Goal: Information Seeking & Learning: Learn about a topic

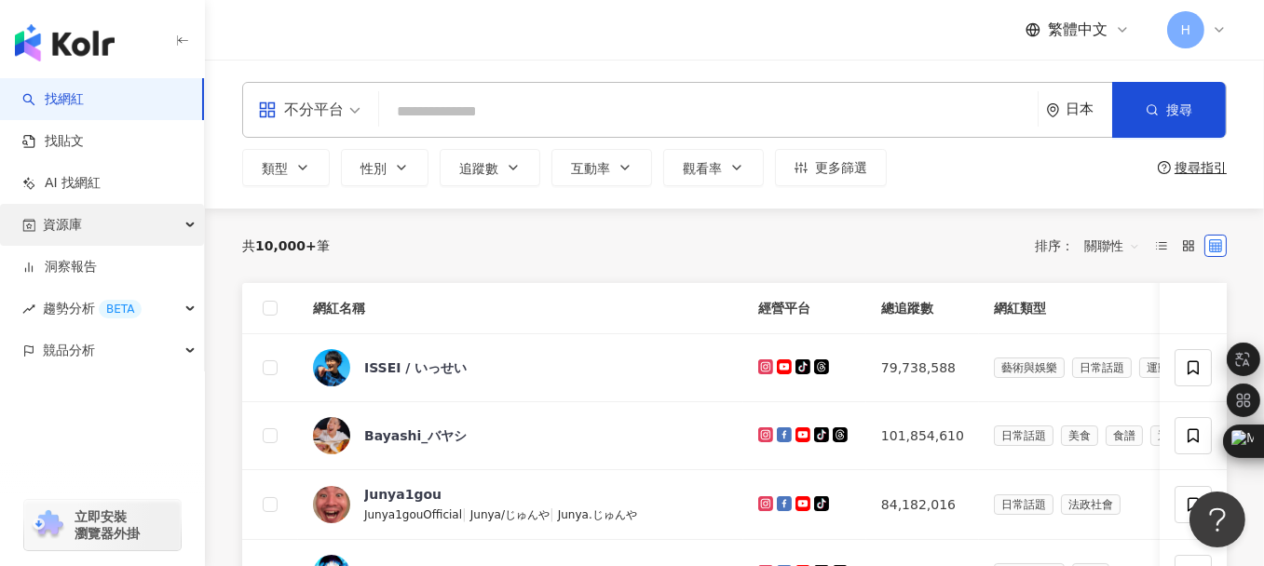
click at [114, 230] on div "資源庫" at bounding box center [102, 225] width 204 height 42
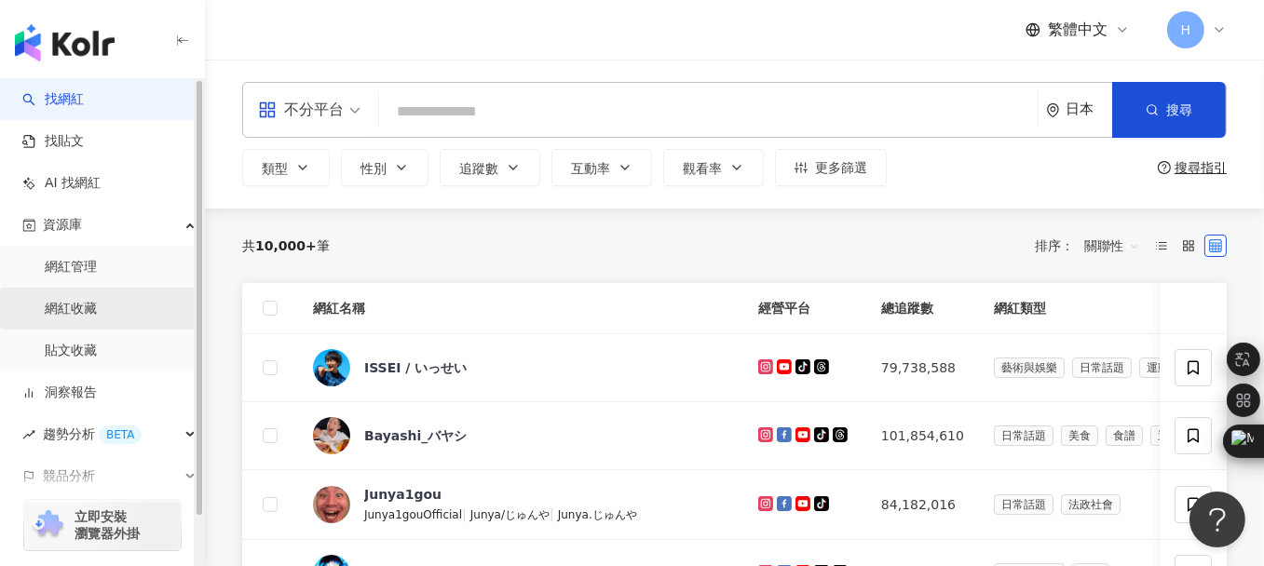
click at [91, 305] on link "網紅收藏" at bounding box center [71, 309] width 52 height 19
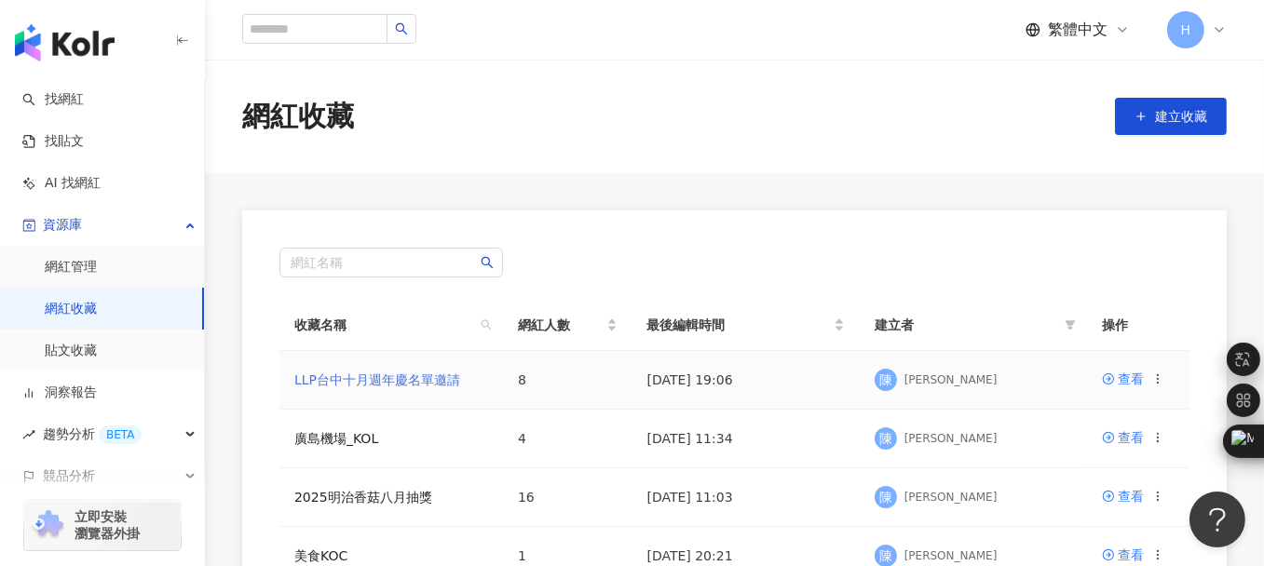
click at [387, 374] on link "LLP台中十月週年慶名單邀請" at bounding box center [377, 380] width 166 height 15
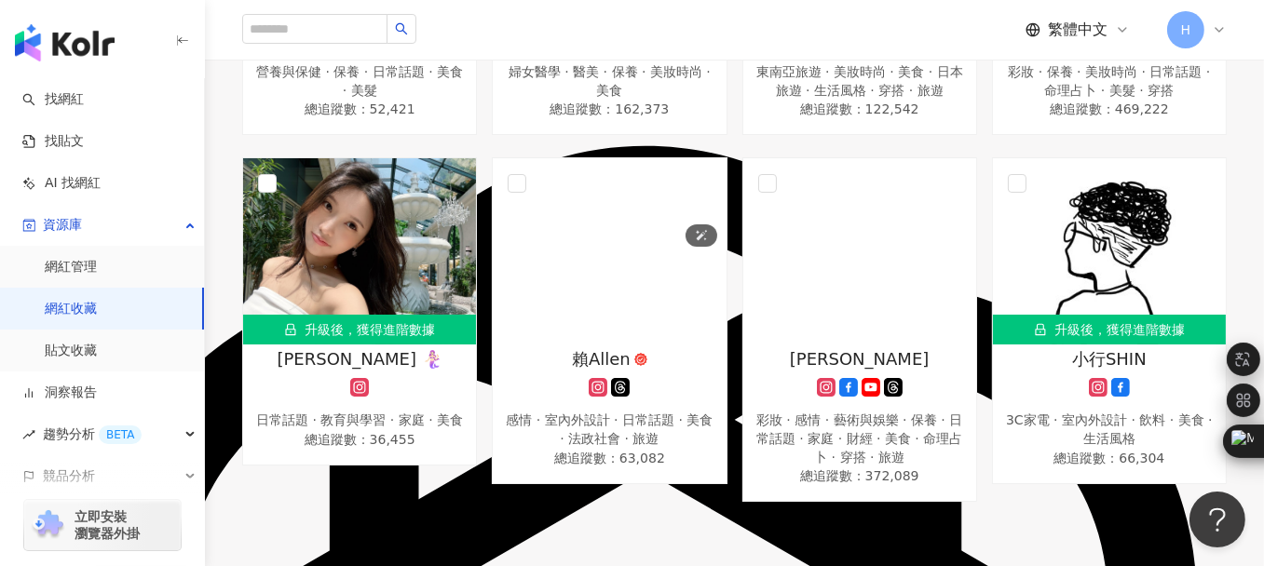
scroll to position [641, 0]
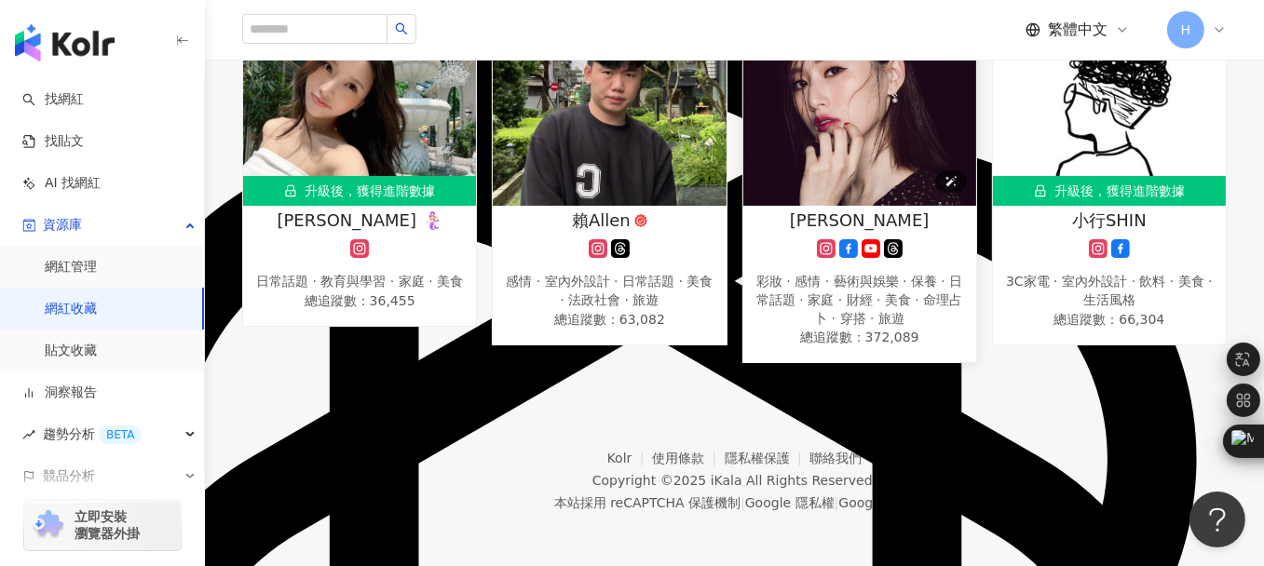
click at [941, 103] on img at bounding box center [859, 113] width 233 height 186
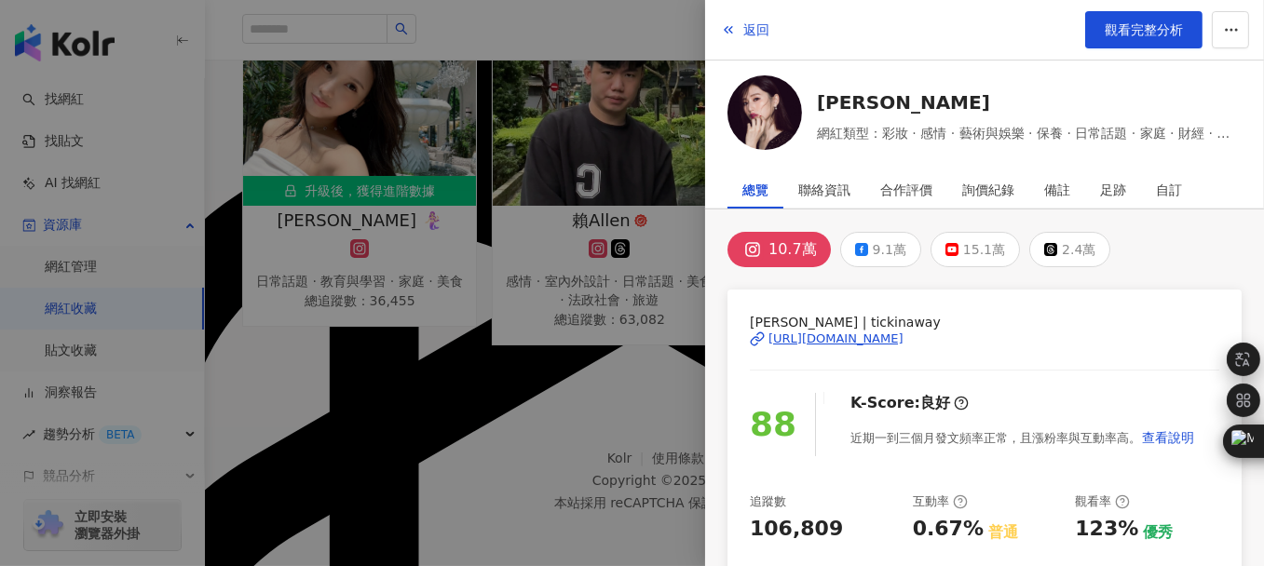
click at [506, 443] on div at bounding box center [632, 283] width 1264 height 566
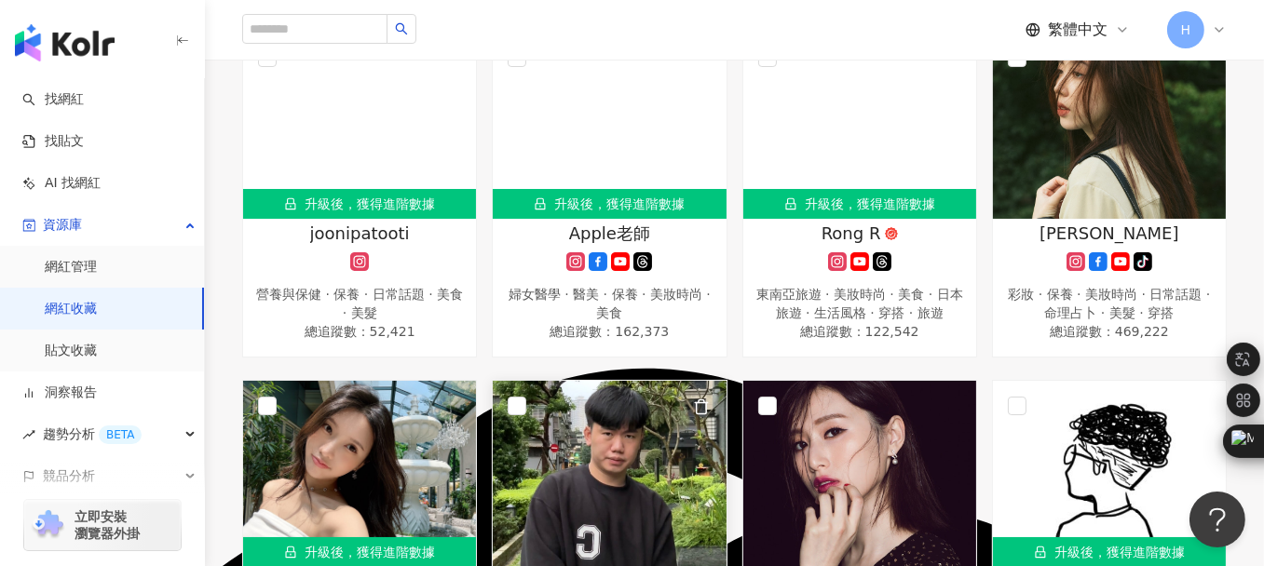
scroll to position [175, 0]
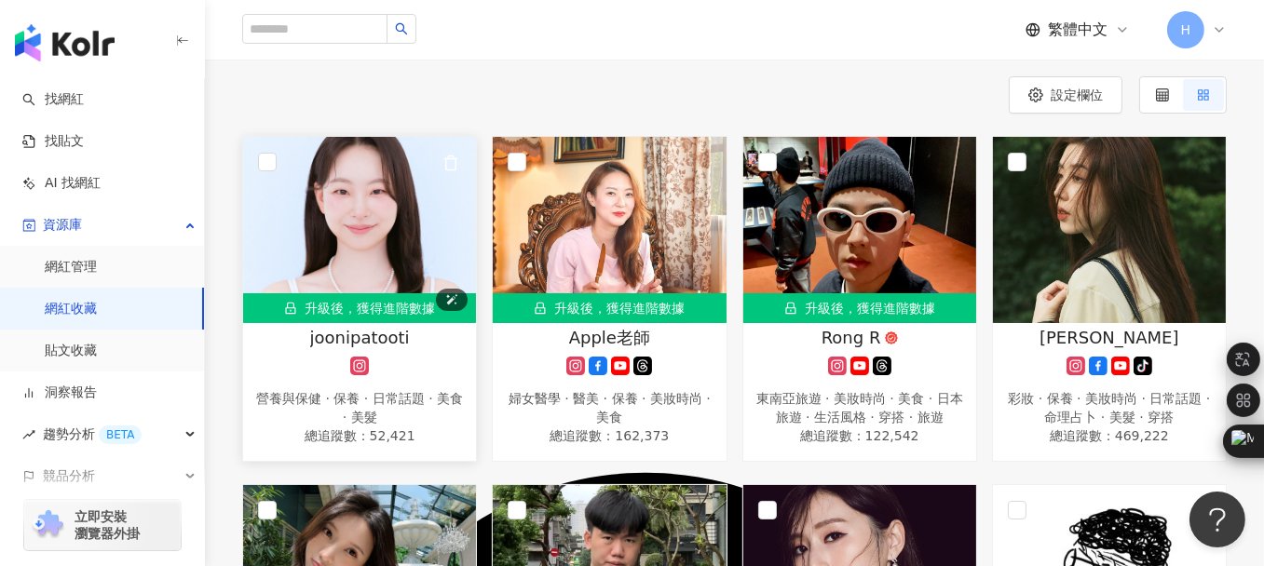
click at [374, 223] on img at bounding box center [359, 230] width 233 height 186
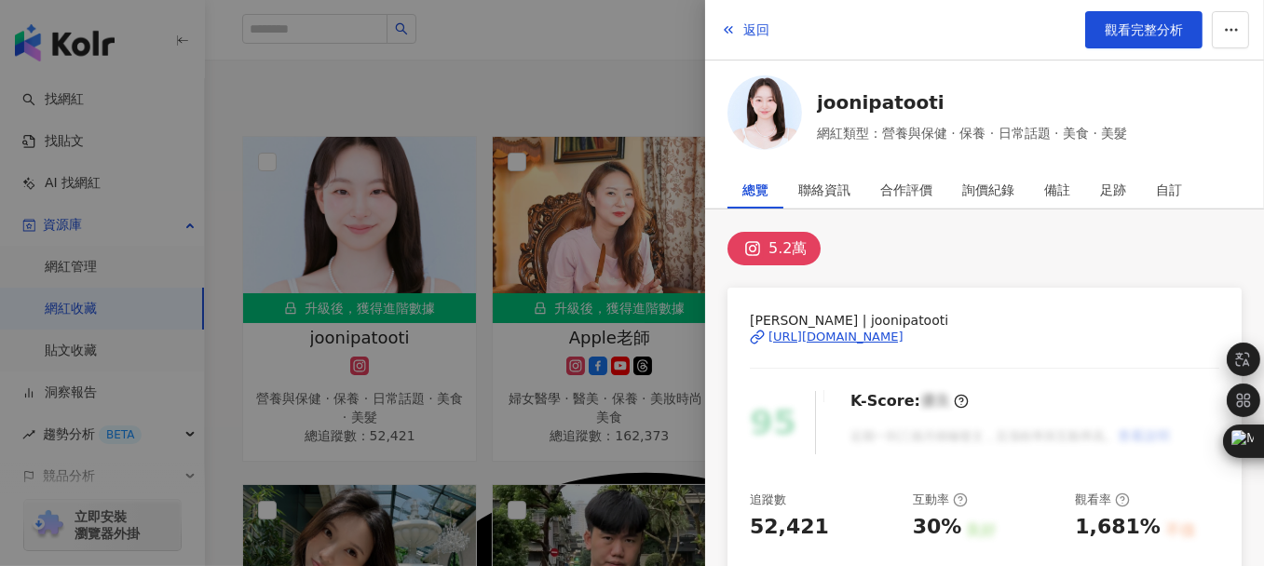
scroll to position [279, 0]
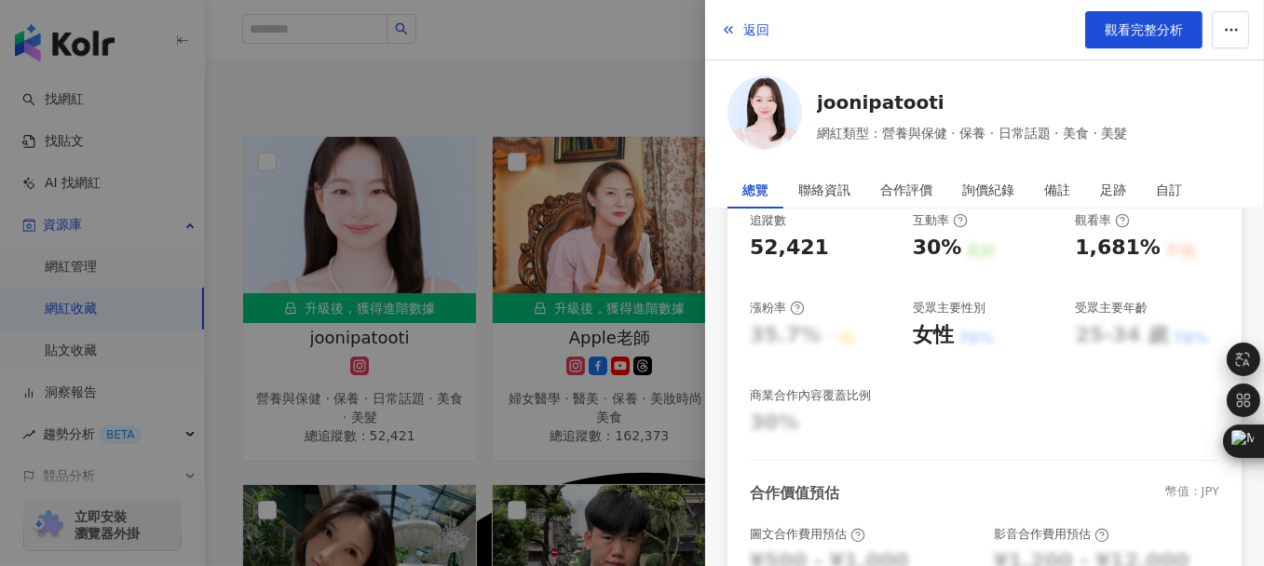
click at [486, 106] on div at bounding box center [632, 283] width 1264 height 566
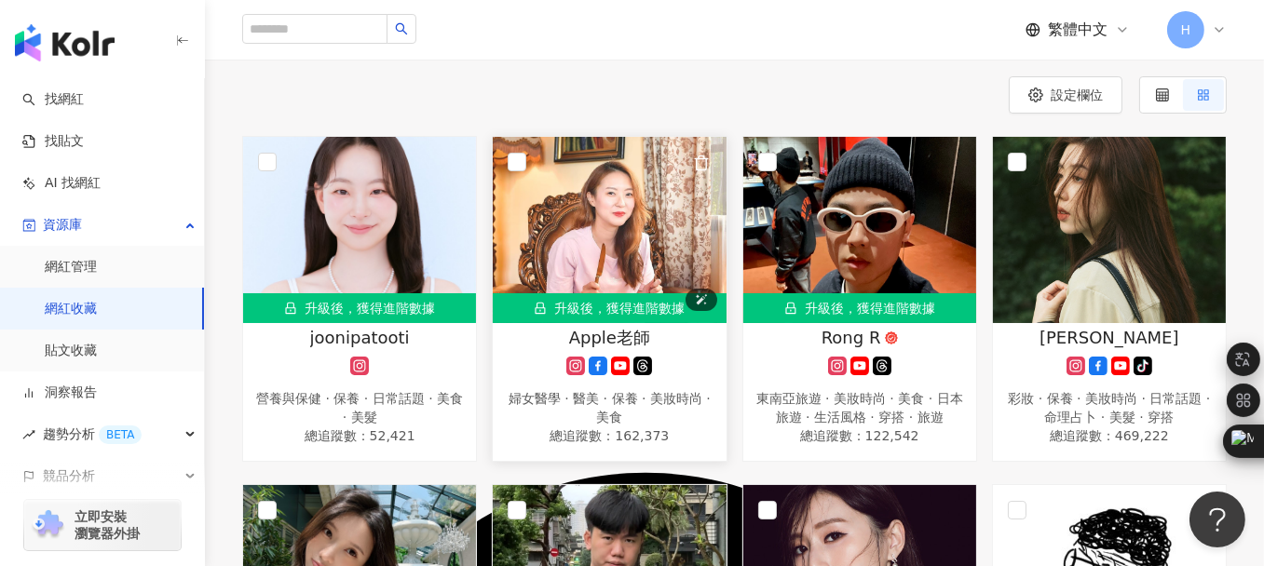
click at [579, 184] on img at bounding box center [609, 230] width 233 height 186
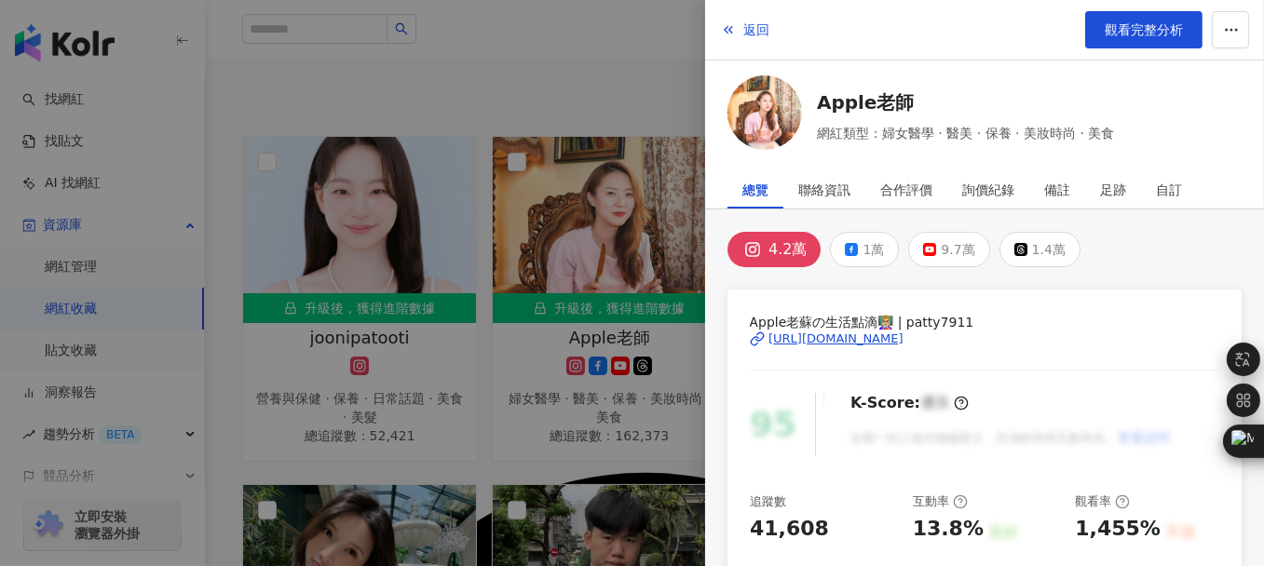
click at [568, 175] on div at bounding box center [632, 283] width 1264 height 566
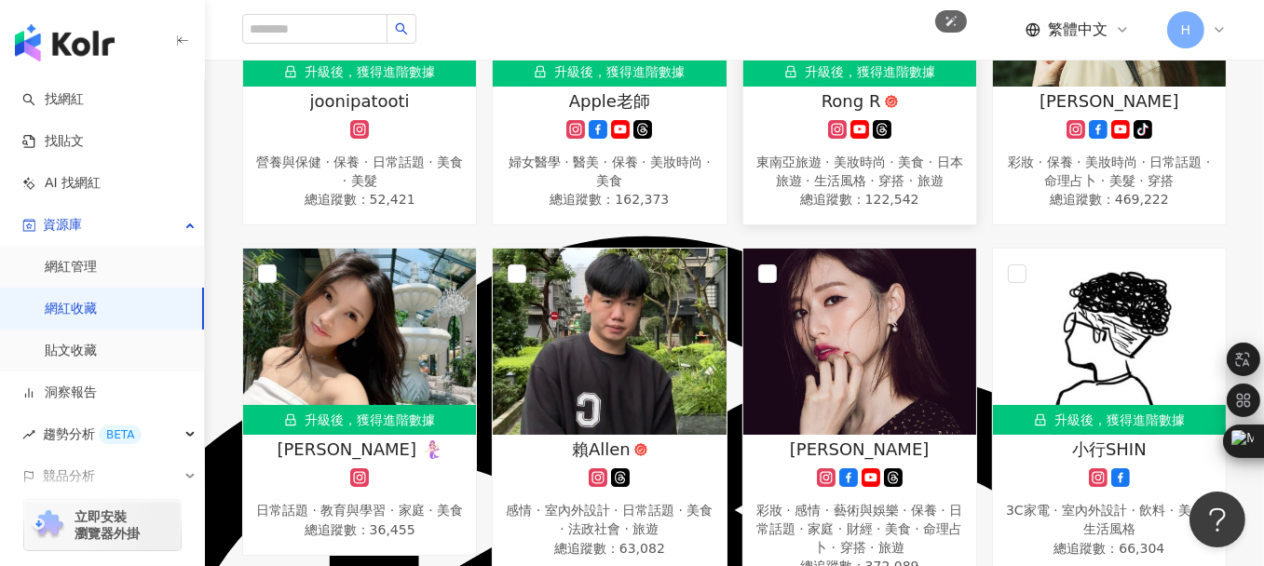
scroll to position [455, 0]
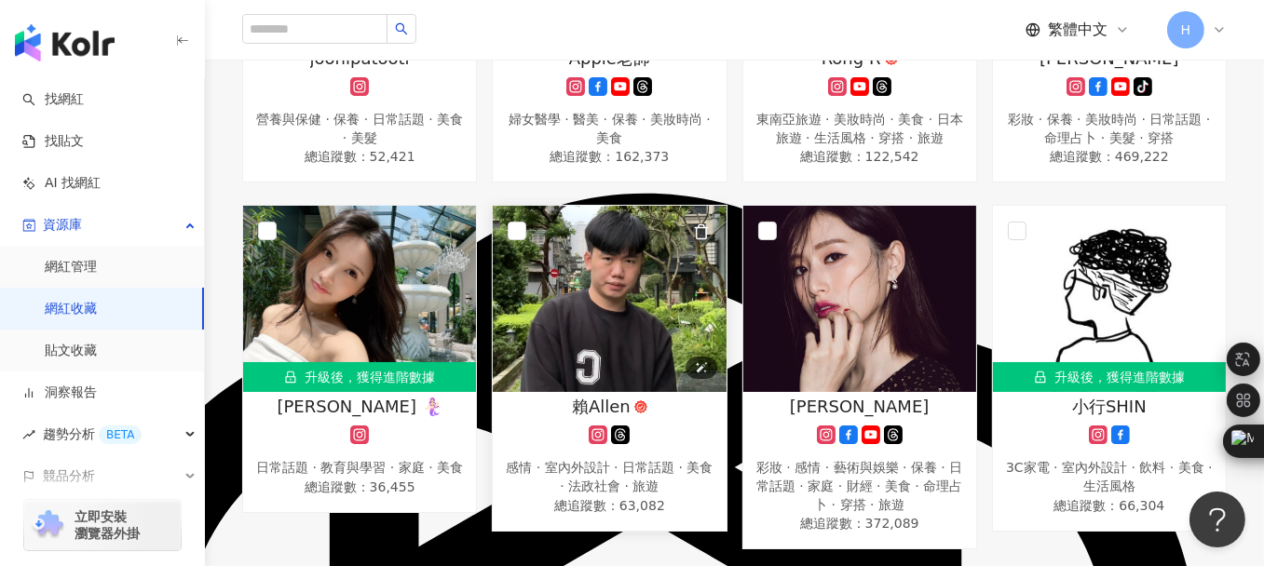
click at [572, 320] on img at bounding box center [609, 299] width 233 height 186
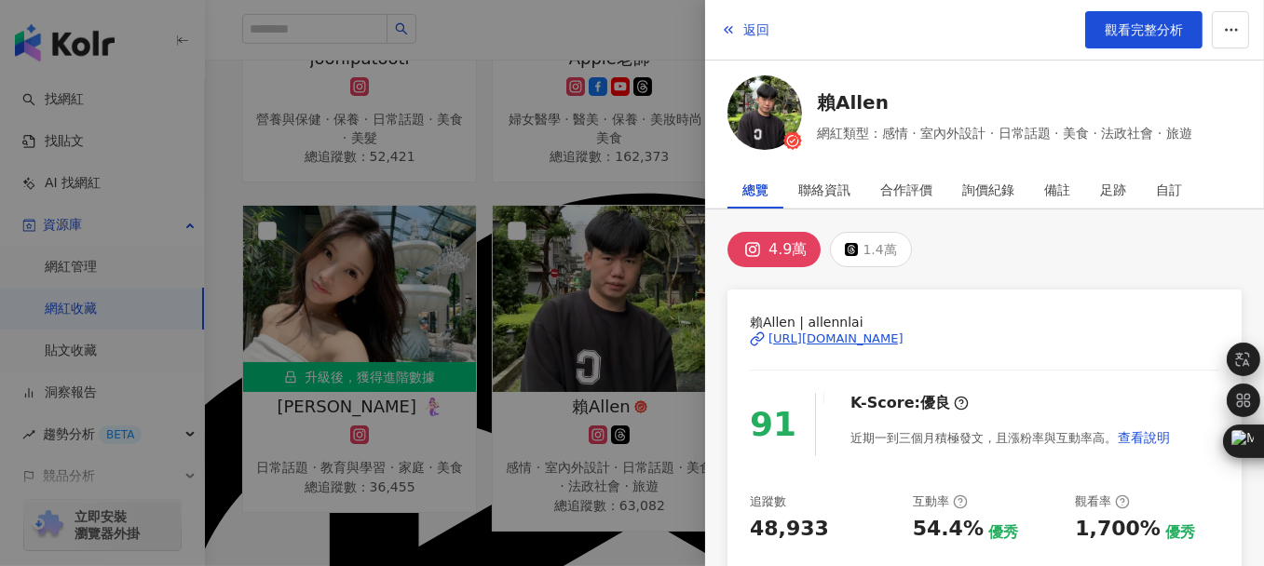
click at [237, 188] on div at bounding box center [632, 283] width 1264 height 566
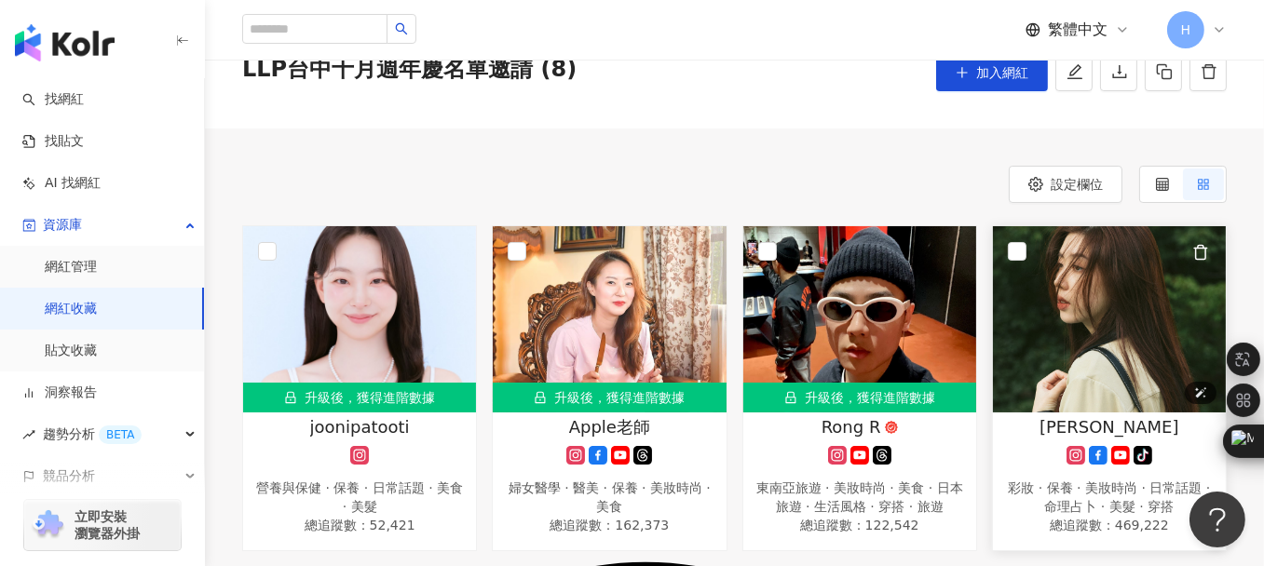
scroll to position [82, 0]
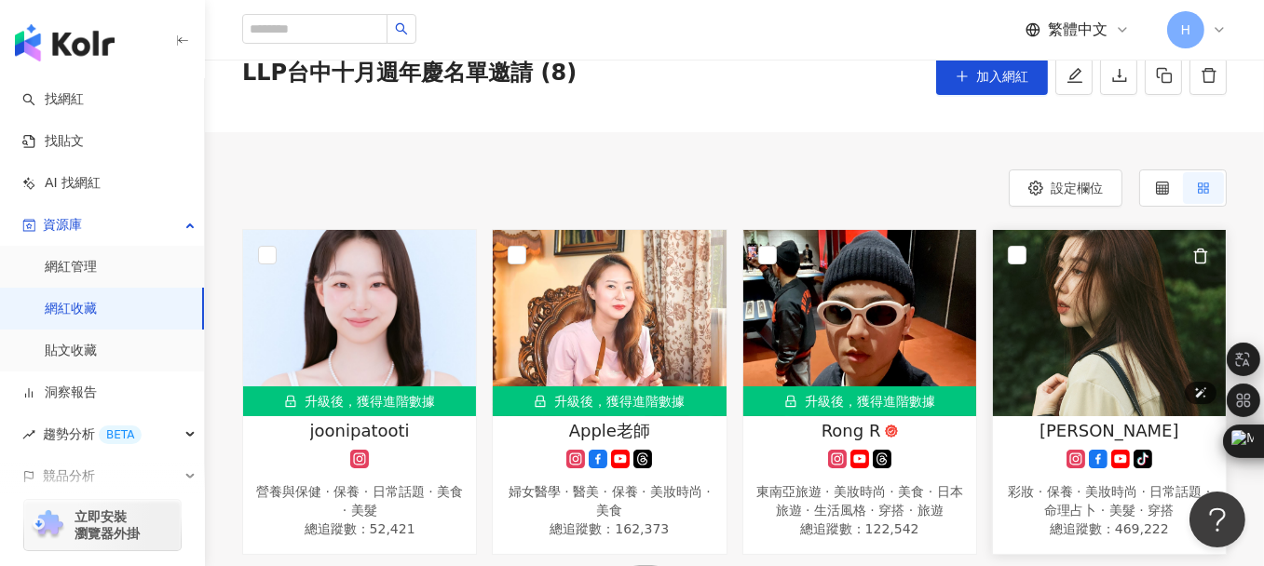
click at [1109, 321] on img at bounding box center [1109, 323] width 233 height 186
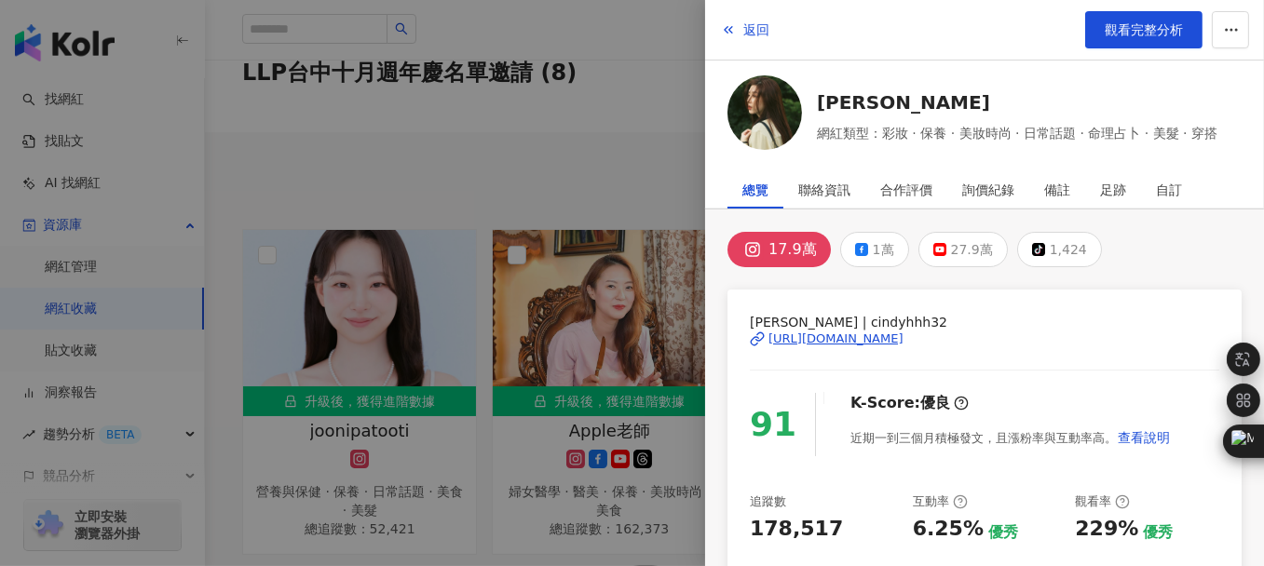
click at [528, 154] on div at bounding box center [632, 283] width 1264 height 566
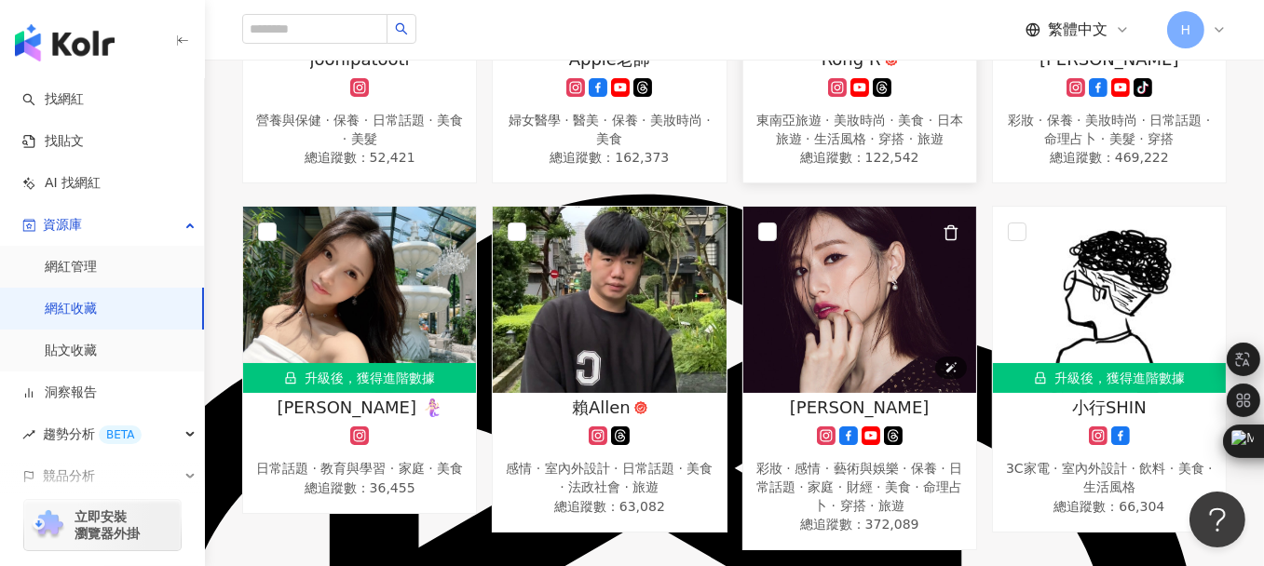
scroll to position [455, 0]
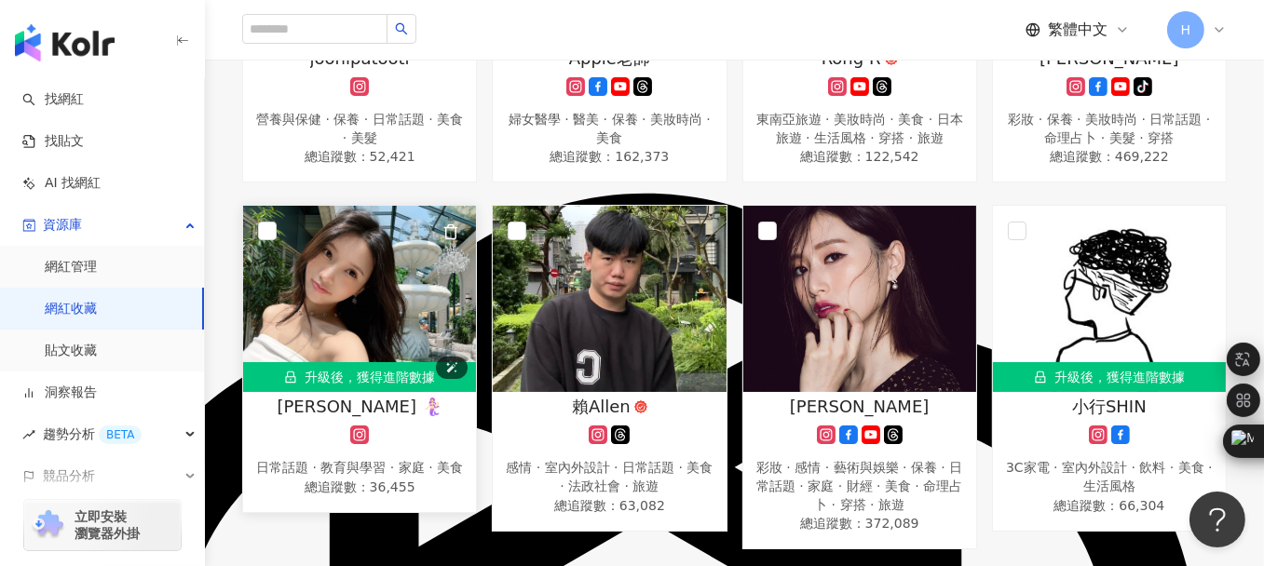
click at [417, 271] on img at bounding box center [359, 299] width 233 height 186
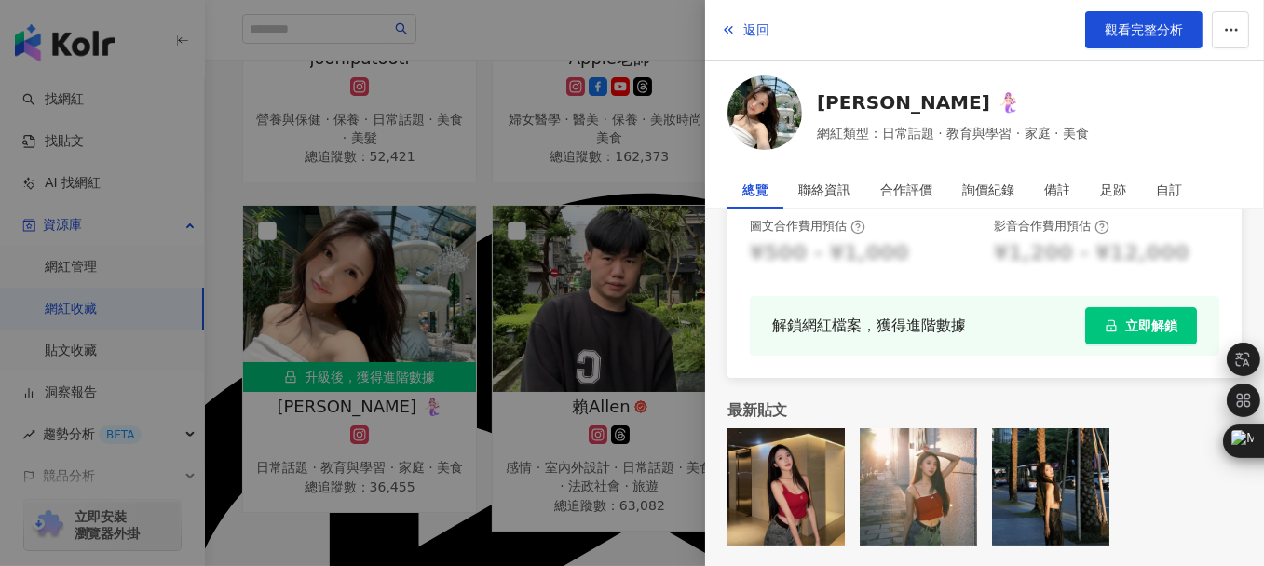
scroll to position [122, 0]
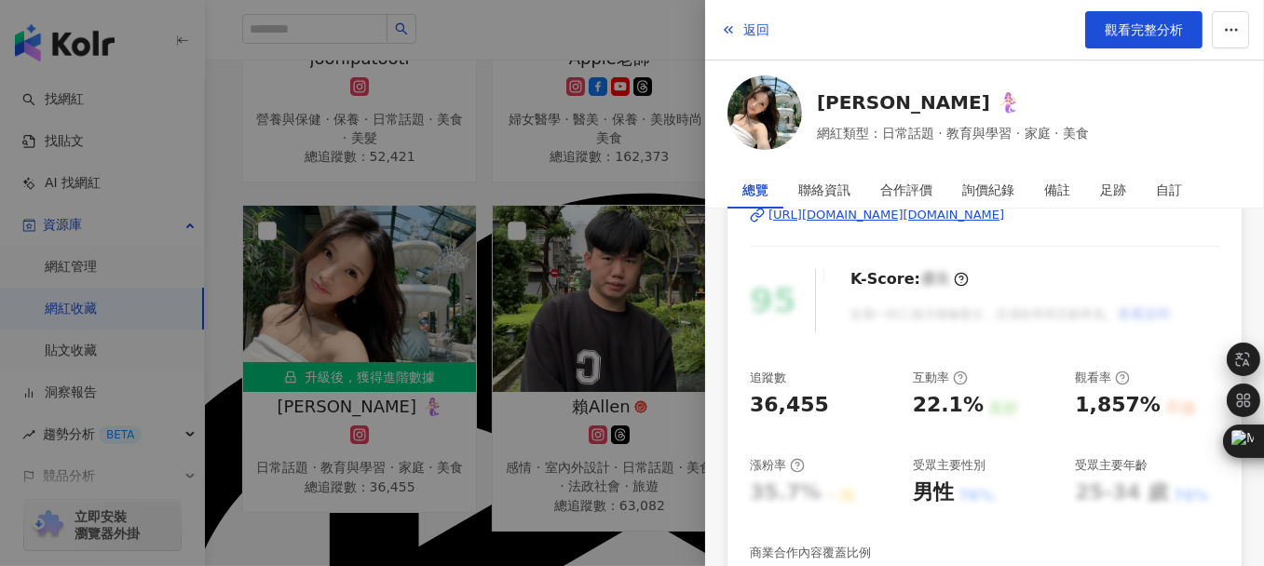
click at [837, 211] on div "[URL][DOMAIN_NAME][DOMAIN_NAME]" at bounding box center [887, 215] width 236 height 17
click at [581, 277] on div at bounding box center [632, 283] width 1264 height 566
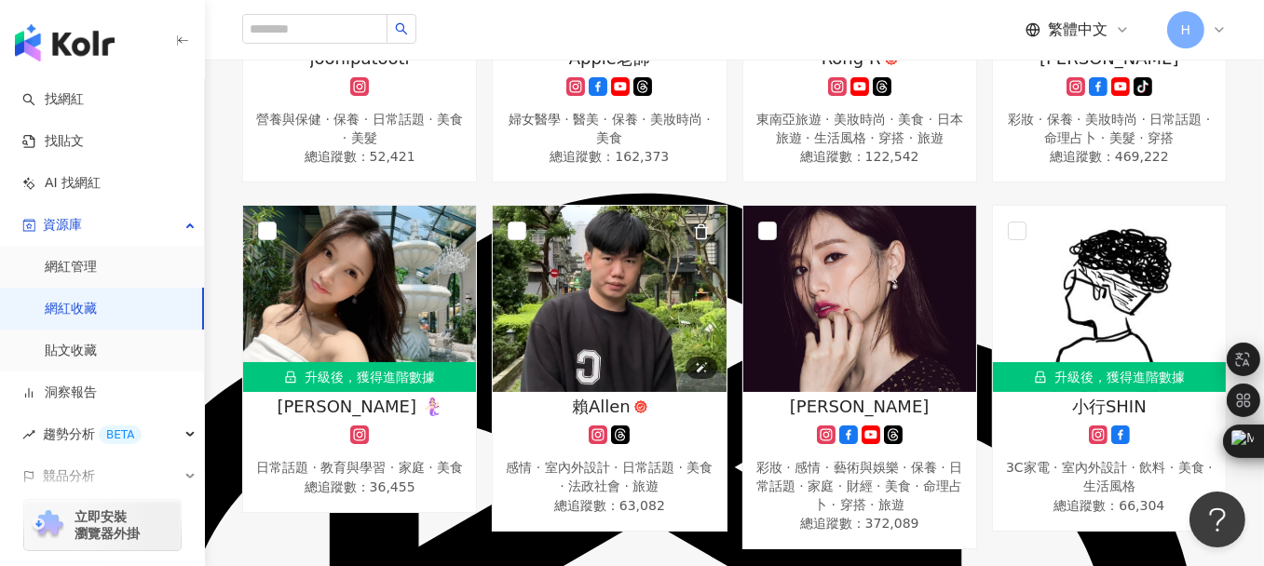
click at [581, 277] on img at bounding box center [609, 299] width 233 height 186
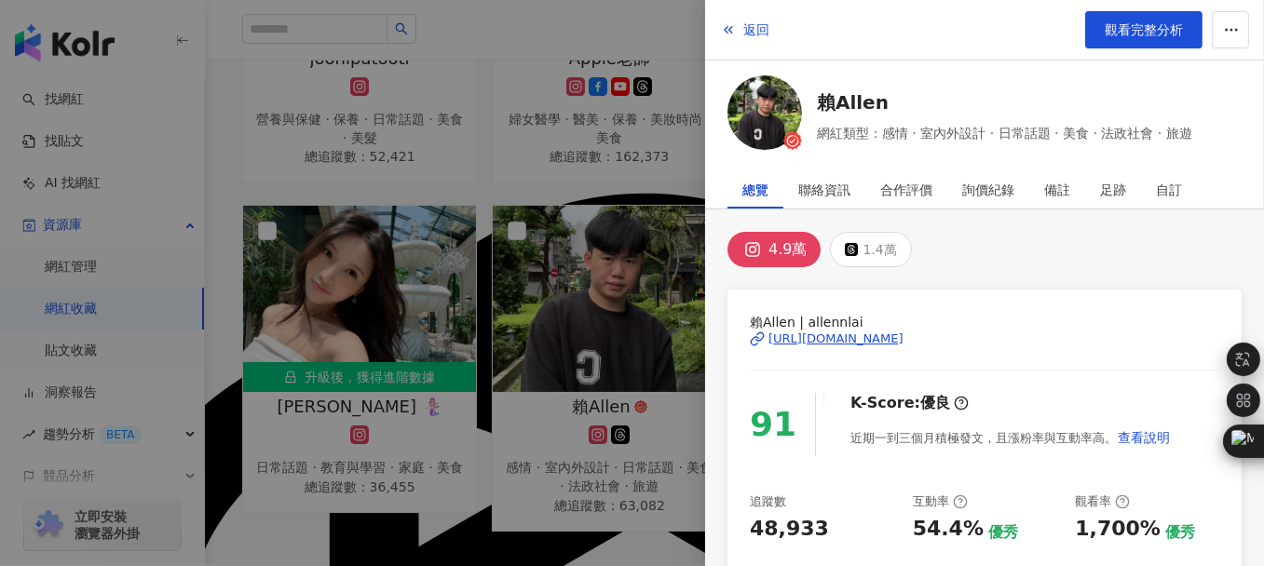
click at [831, 341] on div "[URL][DOMAIN_NAME]" at bounding box center [836, 339] width 135 height 17
click at [223, 105] on div at bounding box center [632, 283] width 1264 height 566
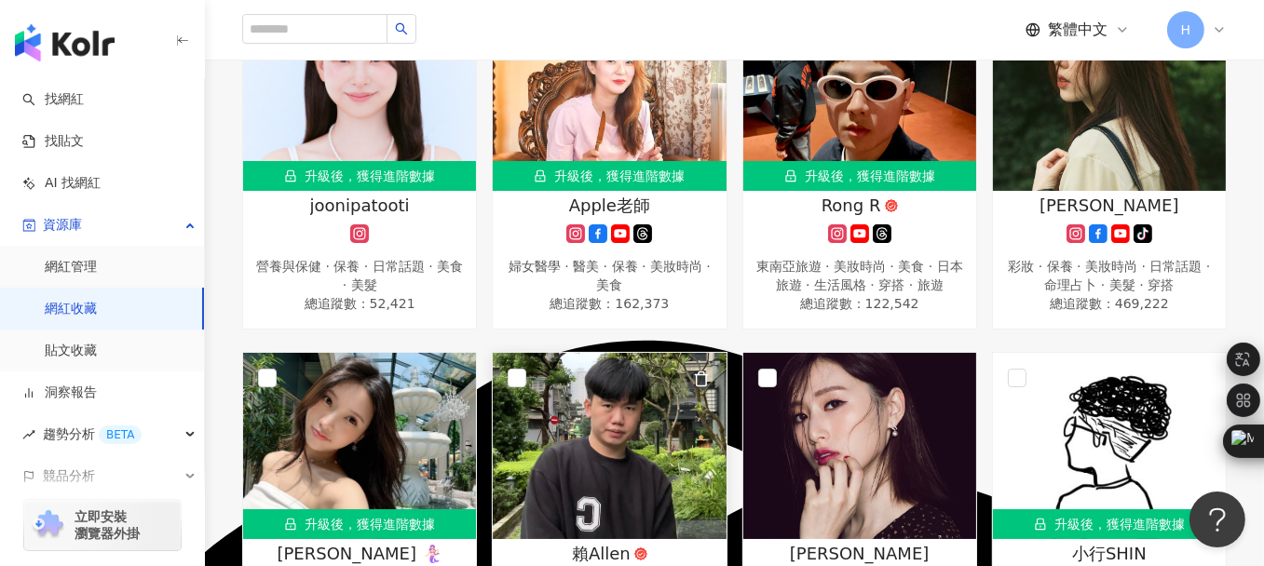
scroll to position [82, 0]
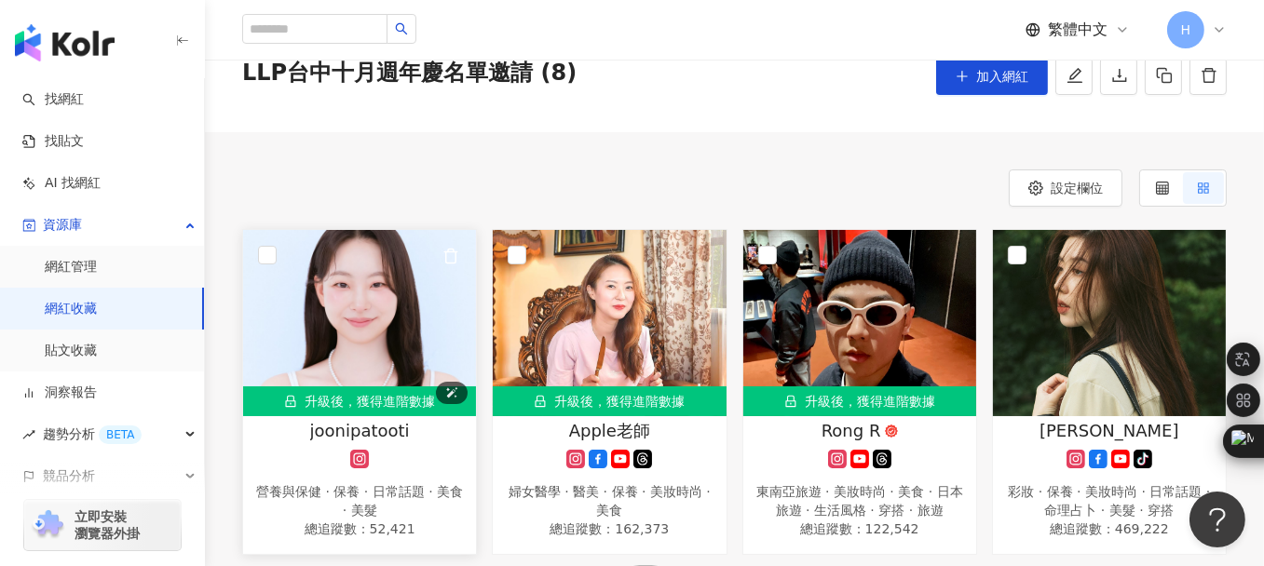
click at [379, 287] on img at bounding box center [359, 323] width 233 height 186
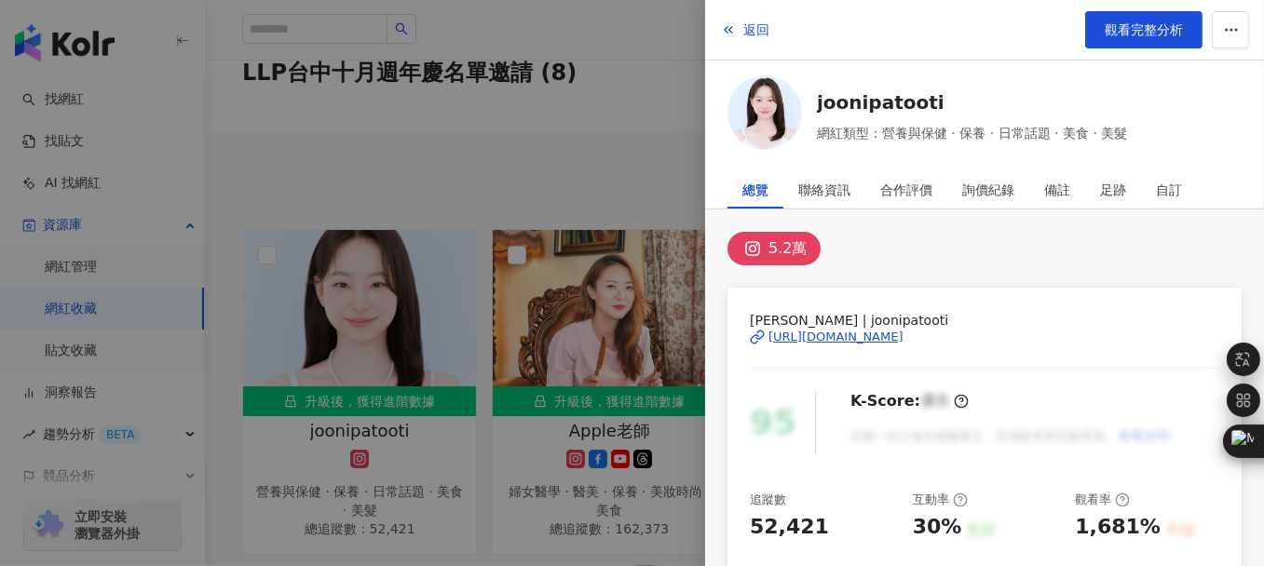
click at [843, 334] on div "[URL][DOMAIN_NAME]" at bounding box center [836, 337] width 135 height 17
